Goal: Transaction & Acquisition: Subscribe to service/newsletter

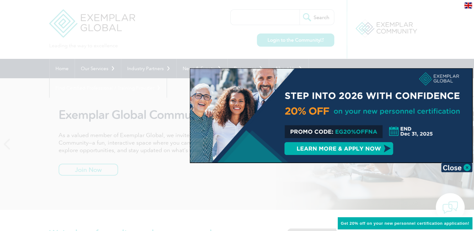
click at [169, 143] on div at bounding box center [237, 115] width 474 height 231
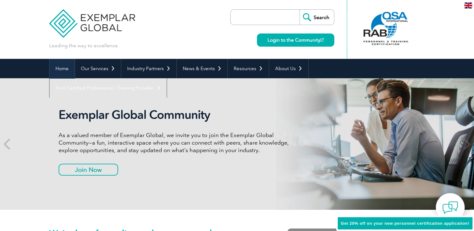
click at [65, 70] on link "Home" at bounding box center [62, 68] width 25 height 19
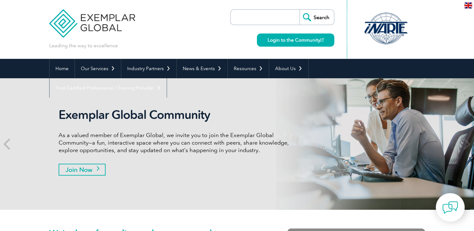
click at [97, 170] on link "Join Now" at bounding box center [82, 170] width 47 height 12
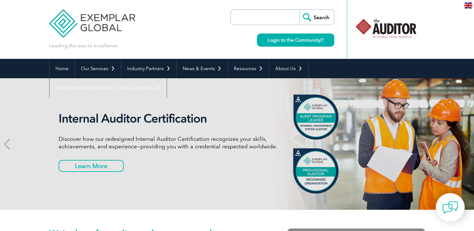
scroll to position [1, 0]
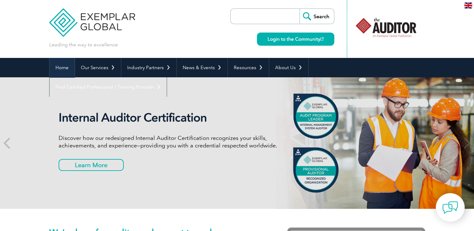
click at [60, 68] on link "Home" at bounding box center [62, 67] width 25 height 19
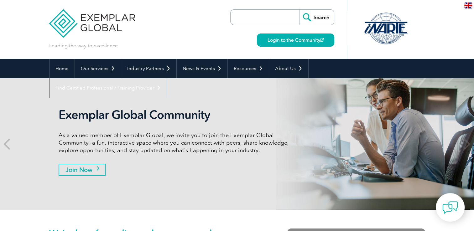
click at [103, 166] on link "Join Now" at bounding box center [82, 170] width 47 height 12
